Goal: Transaction & Acquisition: Obtain resource

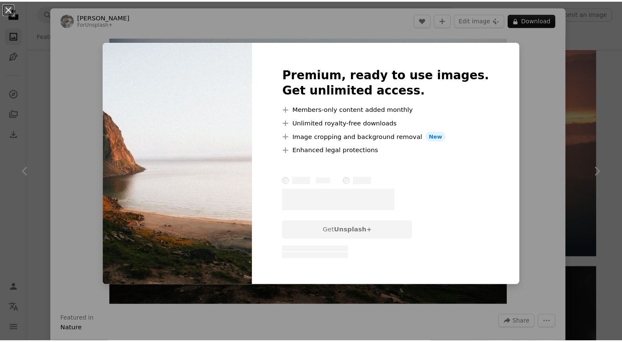
scroll to position [6304, 0]
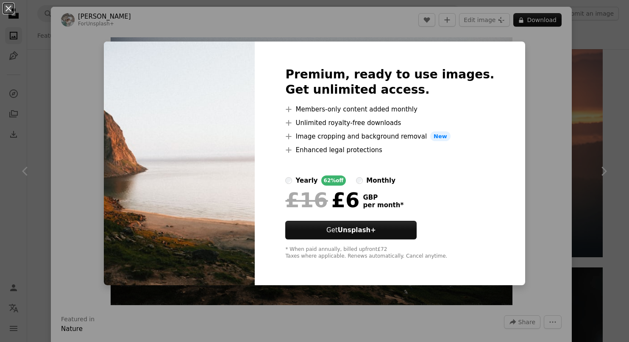
click at [81, 158] on div "An X shape Premium, ready to use images. Get unlimited access. A plus sign Memb…" at bounding box center [314, 171] width 629 height 342
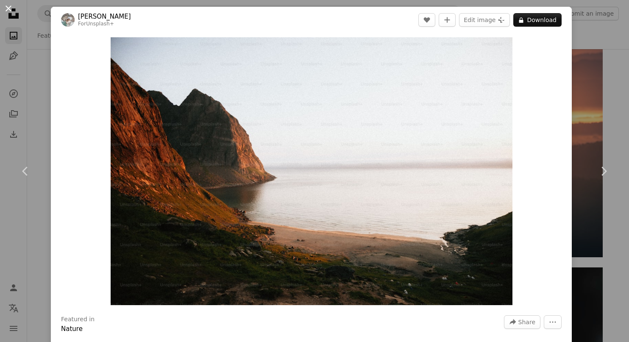
click at [6, 4] on button "An X shape" at bounding box center [8, 8] width 10 height 10
